Goal: Transaction & Acquisition: Purchase product/service

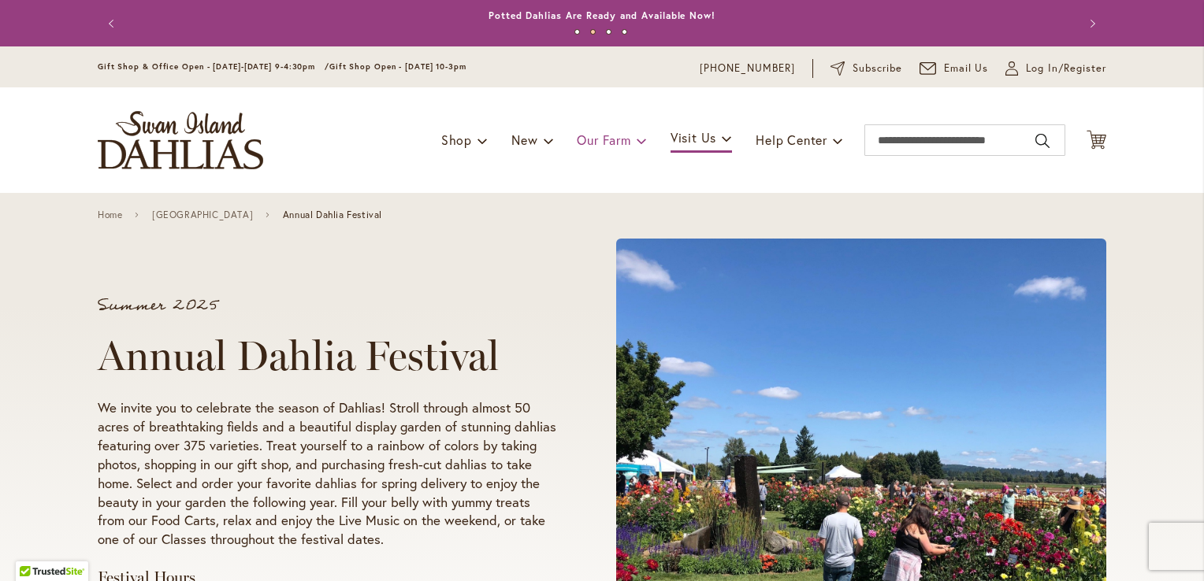
click at [593, 148] on link "Our Farm" at bounding box center [611, 140] width 69 height 30
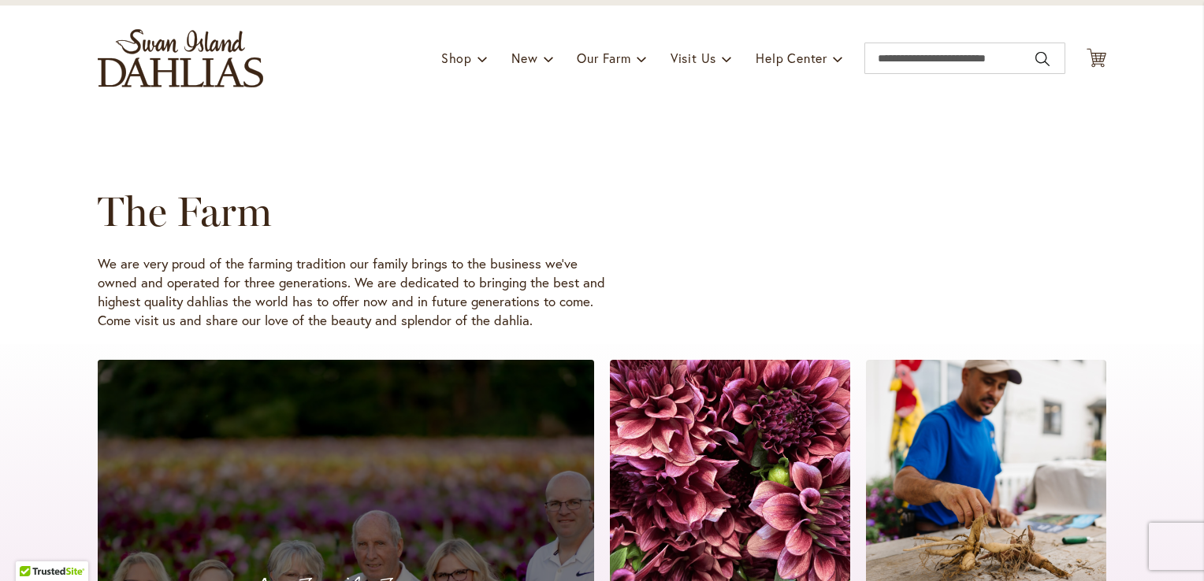
scroll to position [84, 0]
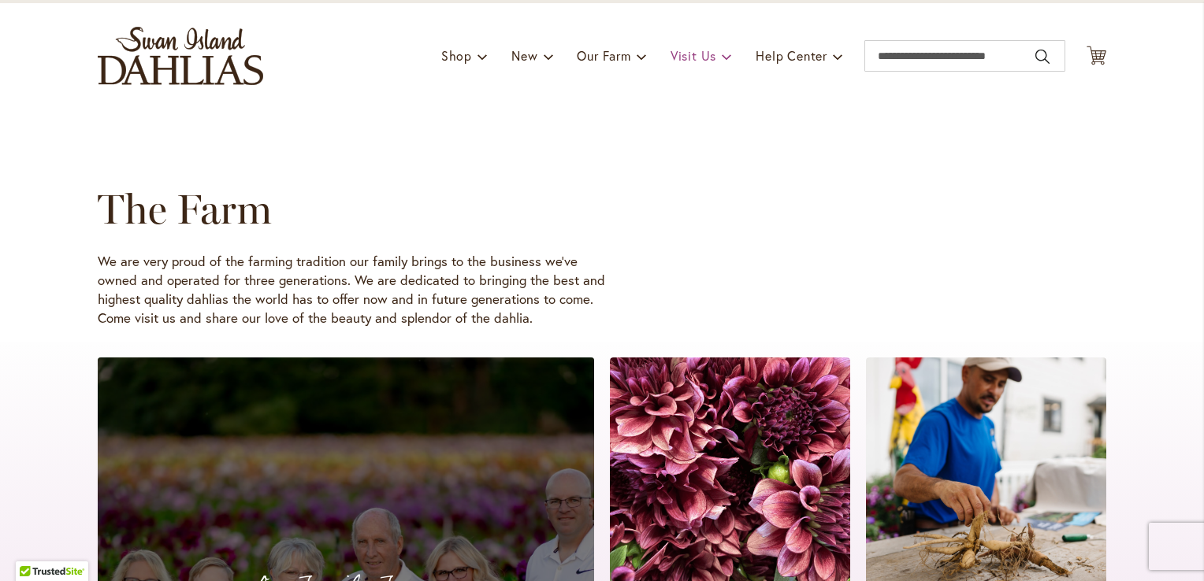
click at [690, 67] on link "Visit Us" at bounding box center [700, 56] width 61 height 30
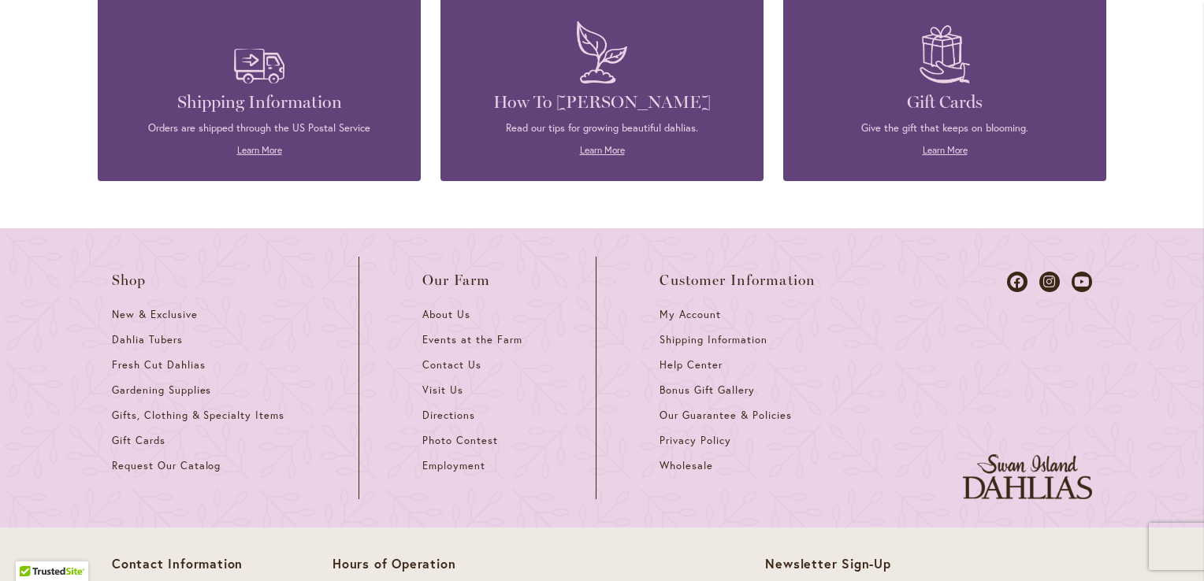
scroll to position [1523, 0]
click at [145, 408] on link "Gifts, Clothing & Specialty Items" at bounding box center [204, 420] width 184 height 25
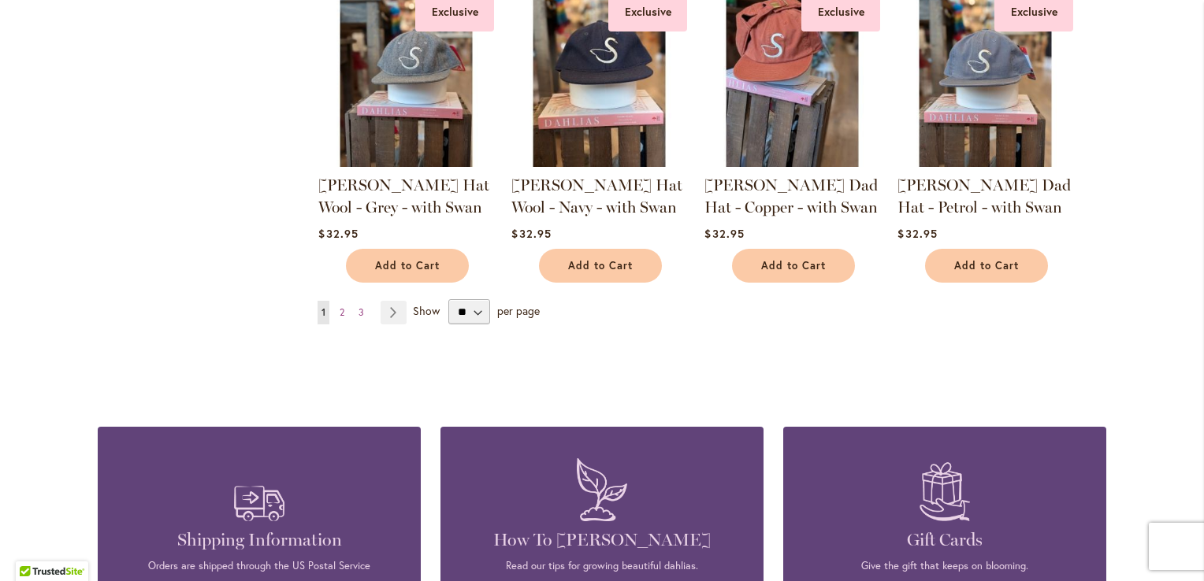
scroll to position [1342, 0]
click at [339, 307] on span "2" at bounding box center [341, 312] width 5 height 12
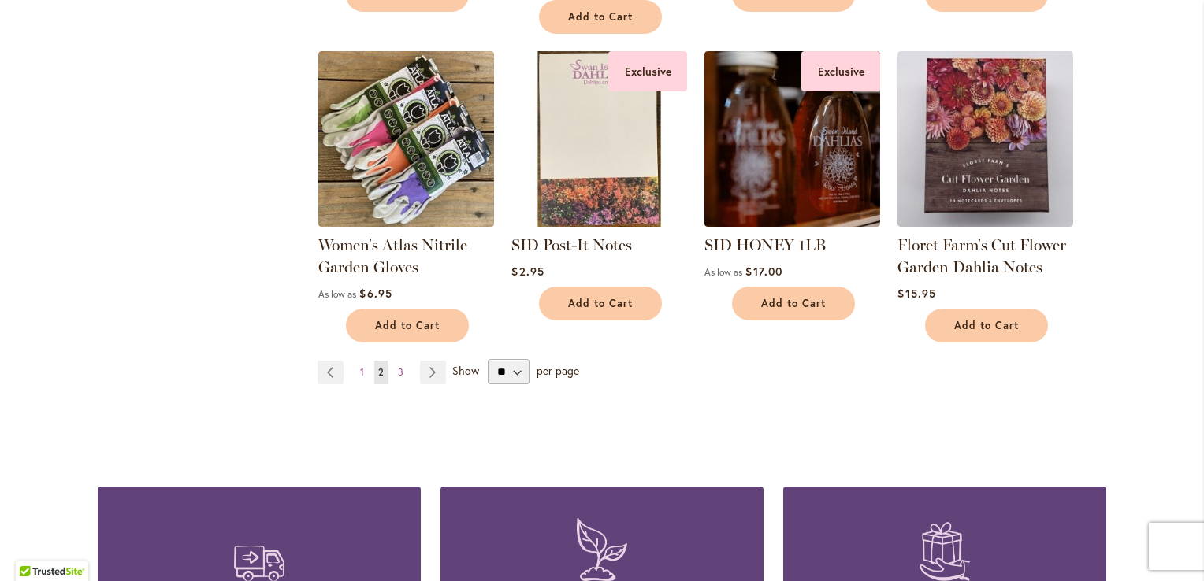
scroll to position [1248, 0]
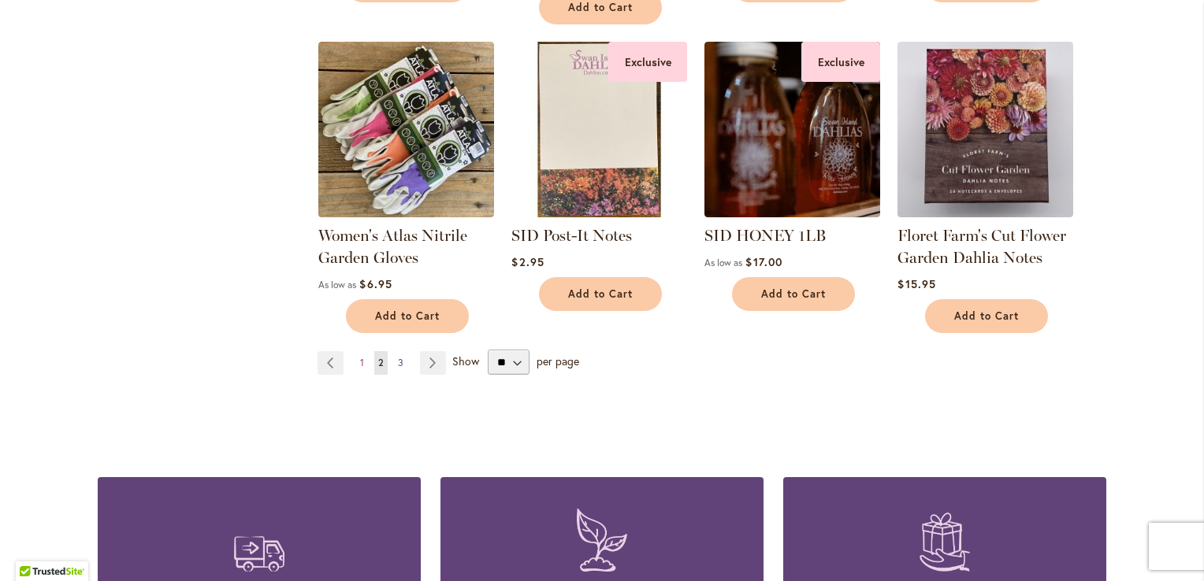
click at [398, 360] on link "Page 3" at bounding box center [400, 363] width 13 height 24
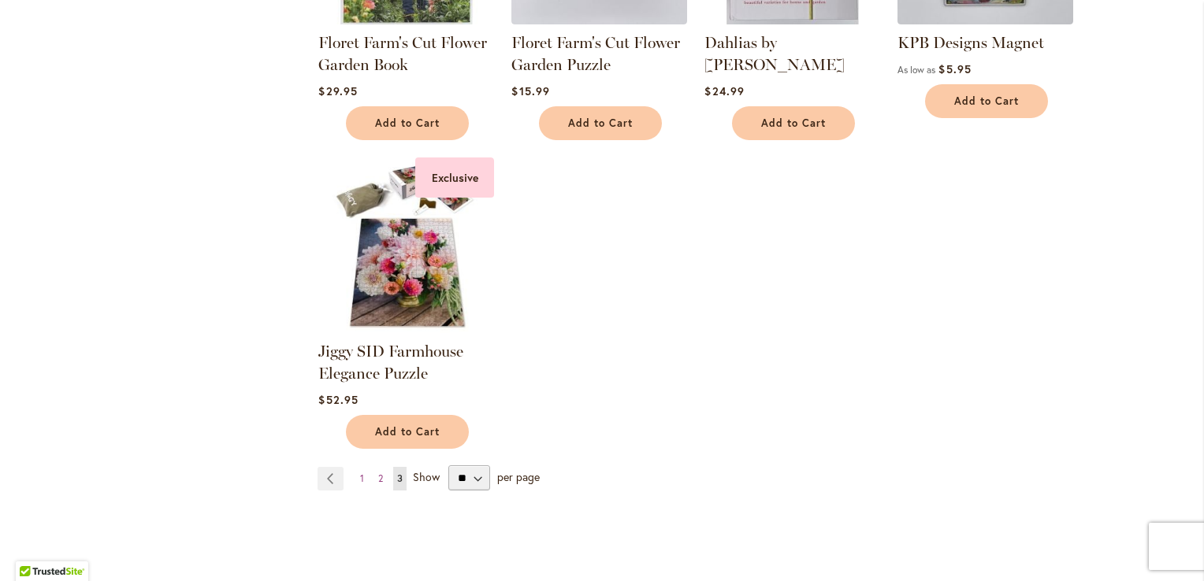
scroll to position [806, 0]
